Goal: Task Accomplishment & Management: Use online tool/utility

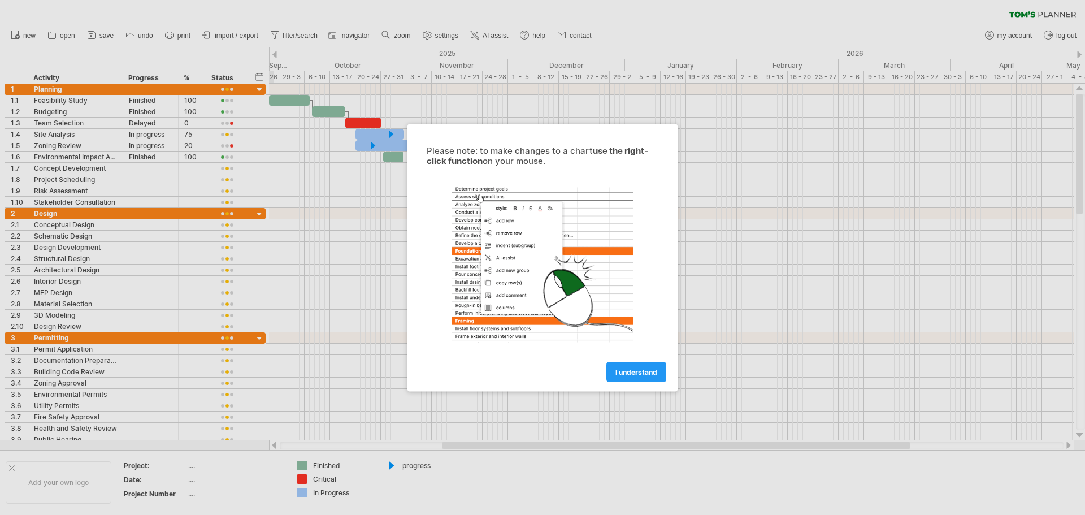
click at [232, 235] on div at bounding box center [542, 257] width 1085 height 515
click at [623, 375] on span "I understand" at bounding box center [637, 371] width 42 height 8
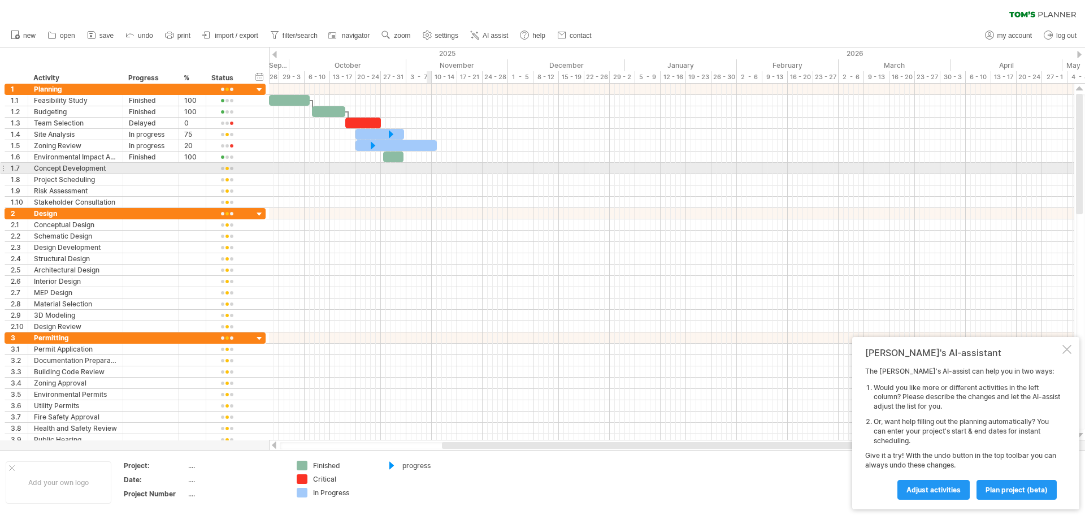
click at [430, 164] on div at bounding box center [671, 168] width 805 height 11
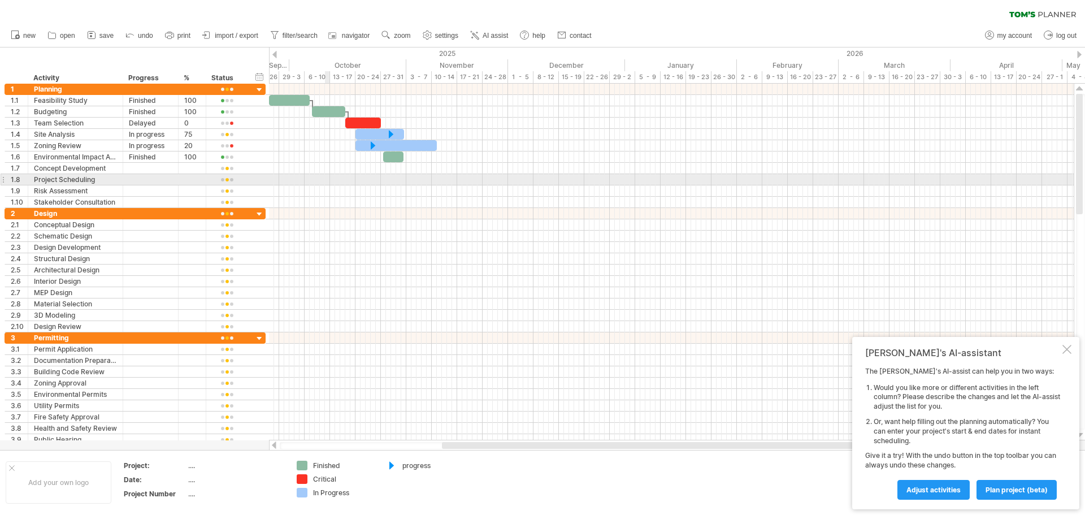
click at [325, 181] on div at bounding box center [671, 179] width 805 height 11
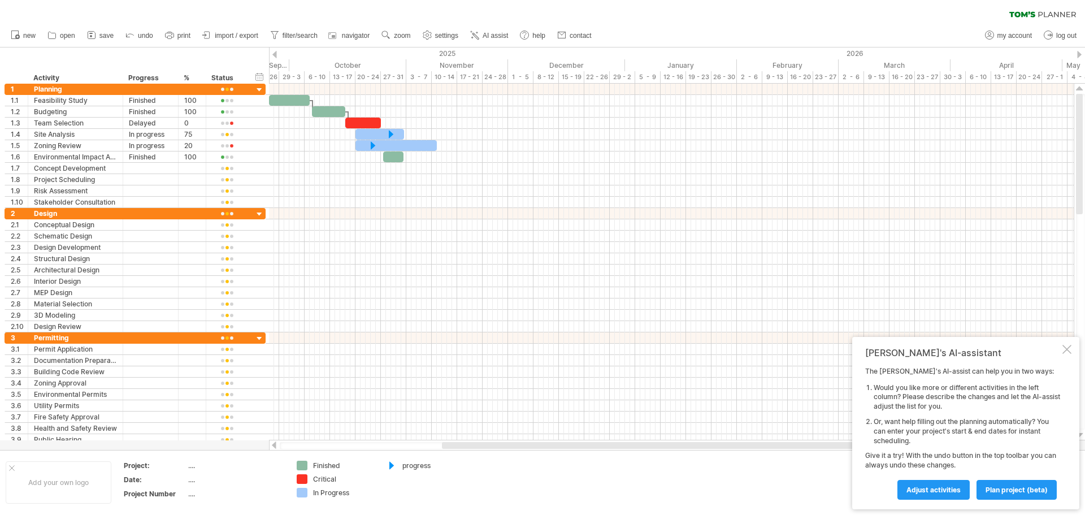
click at [276, 55] on div at bounding box center [274, 54] width 5 height 7
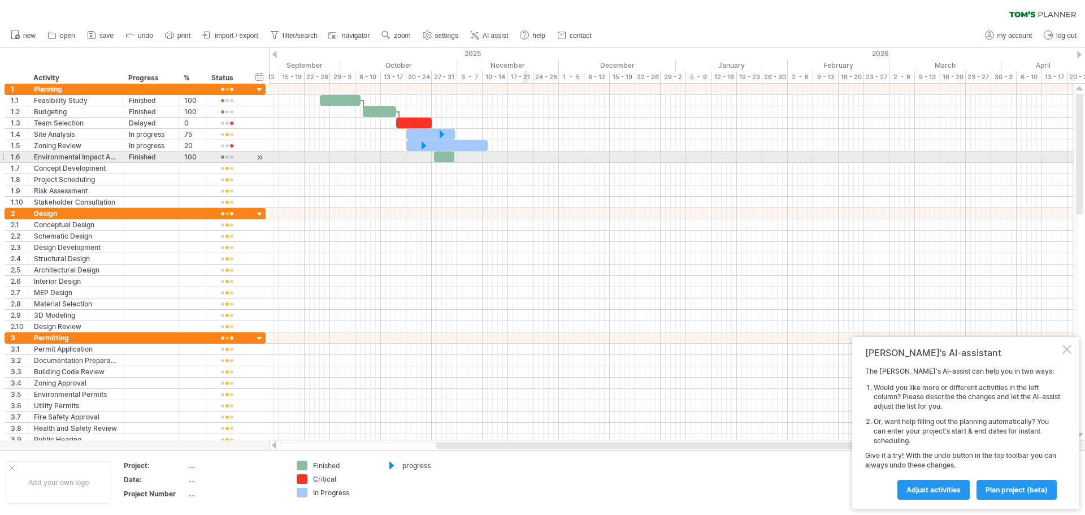
click at [525, 161] on div at bounding box center [671, 157] width 805 height 11
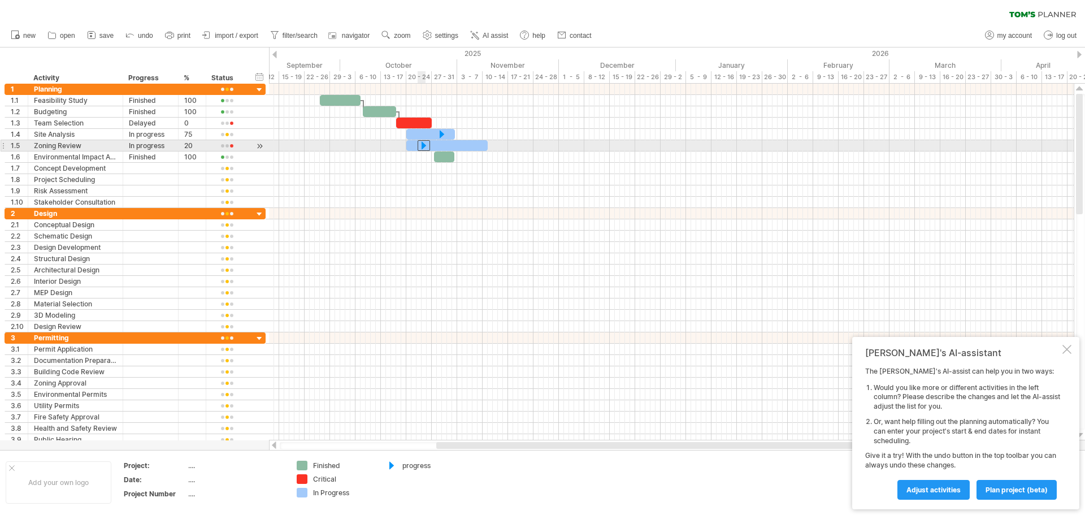
click at [421, 141] on div at bounding box center [424, 145] width 12 height 11
click at [423, 144] on div at bounding box center [424, 145] width 12 height 11
click at [87, 36] on icon at bounding box center [91, 34] width 11 height 11
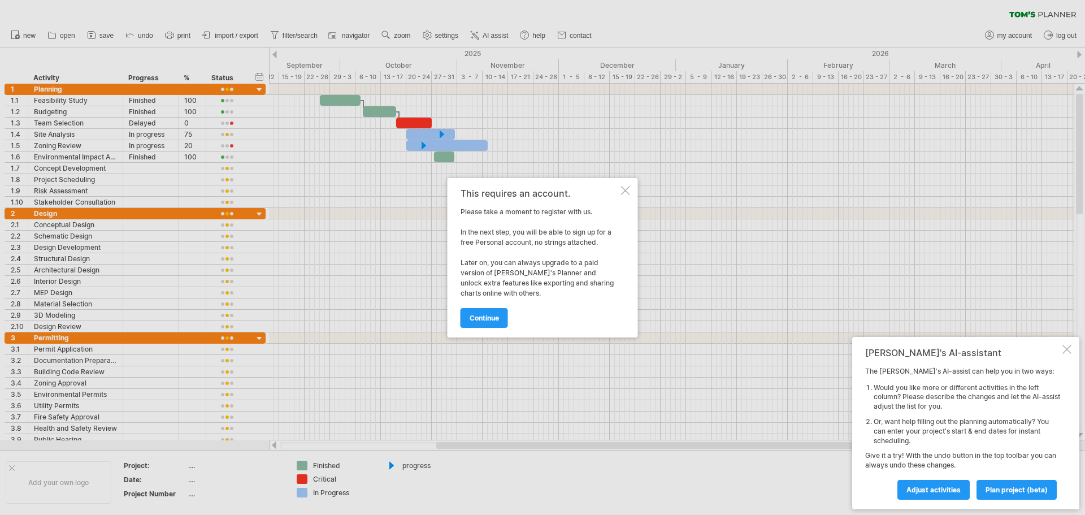
drag, startPoint x: 487, startPoint y: 313, endPoint x: 613, endPoint y: 222, distance: 155.5
click at [611, 224] on div "This requires an account. Please take a moment to register with us. In the next…" at bounding box center [540, 257] width 158 height 139
click at [629, 183] on div "This requires an account. Please take a moment to register with us. In the next…" at bounding box center [543, 257] width 191 height 159
click at [623, 191] on div at bounding box center [625, 190] width 9 height 9
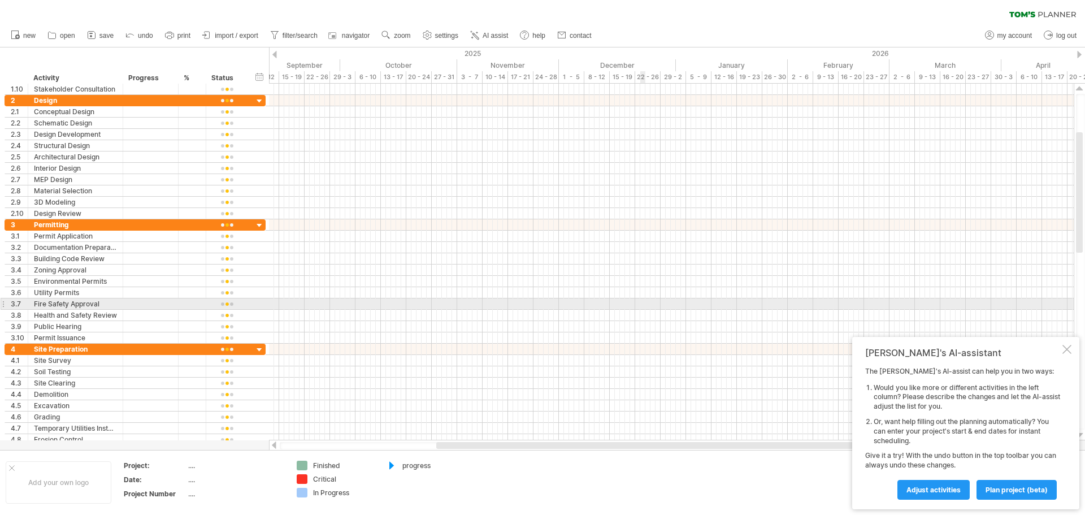
click at [641, 301] on div at bounding box center [671, 304] width 805 height 11
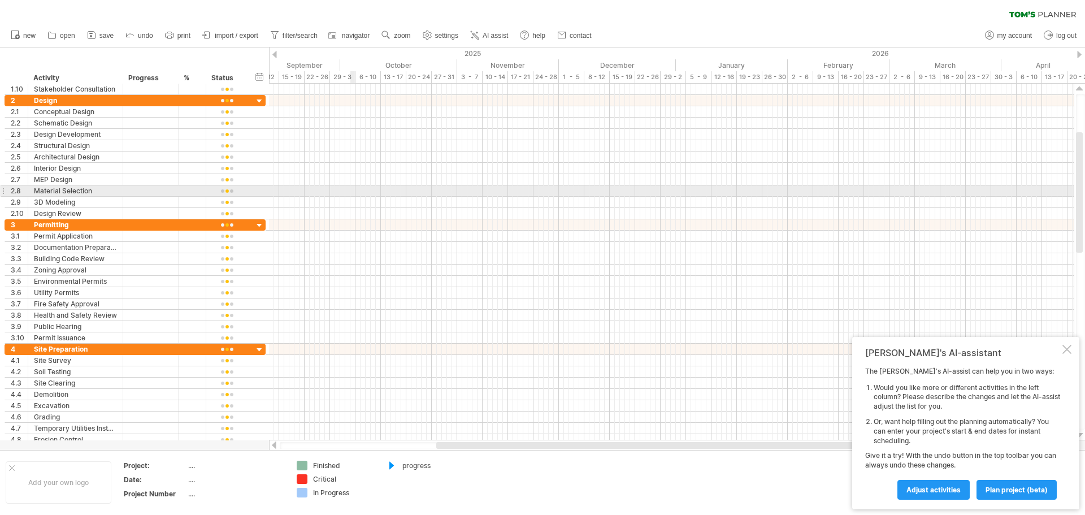
click at [355, 194] on div at bounding box center [671, 190] width 805 height 11
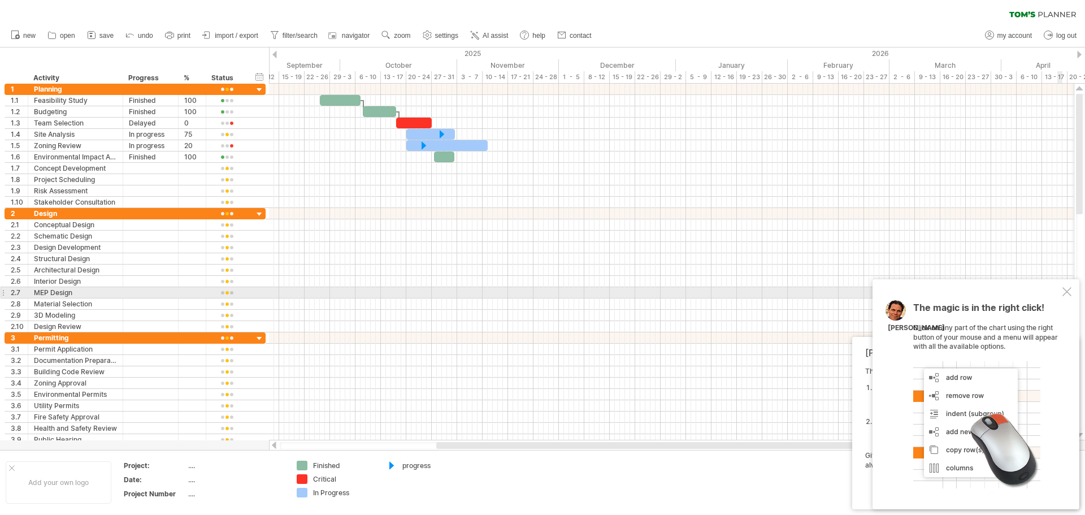
click at [1065, 292] on div at bounding box center [1067, 291] width 9 height 9
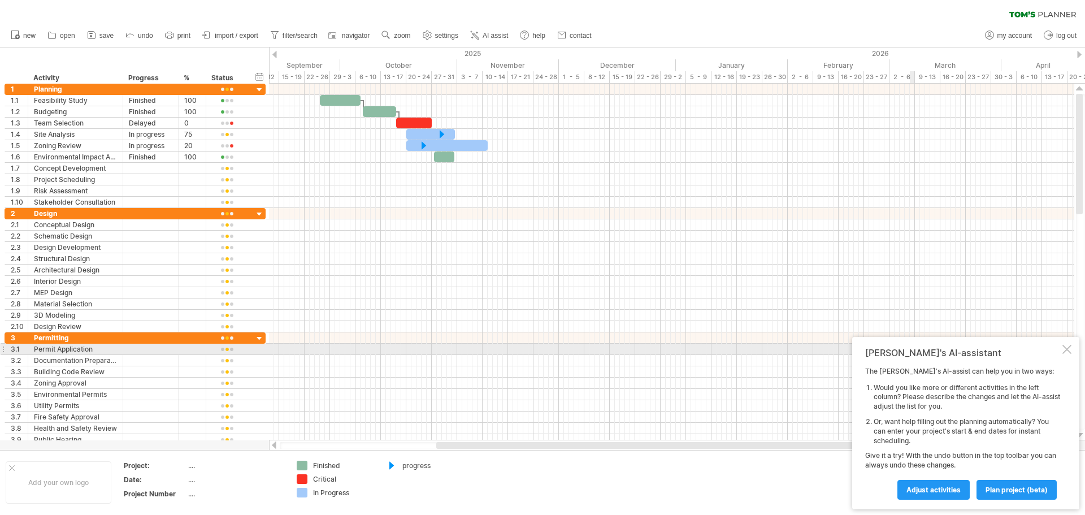
click at [1070, 353] on div at bounding box center [1067, 349] width 9 height 9
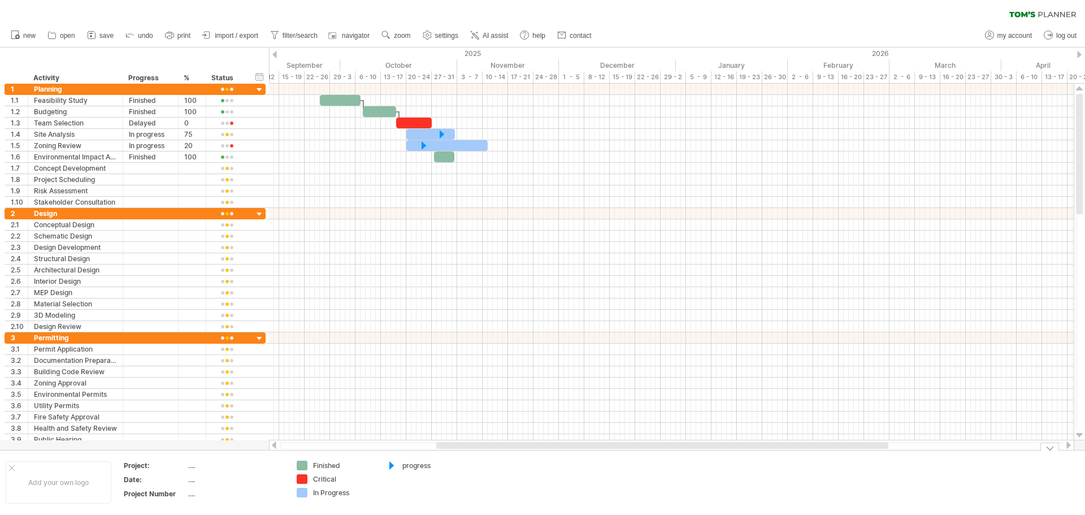
click at [323, 474] on td "Finished Critical In Progress" at bounding box center [335, 483] width 89 height 44
click at [321, 488] on div "In Progress" at bounding box center [344, 493] width 62 height 10
click at [393, 464] on div at bounding box center [391, 466] width 11 height 11
click at [348, 168] on div at bounding box center [671, 168] width 805 height 11
